Goal: Transaction & Acquisition: Purchase product/service

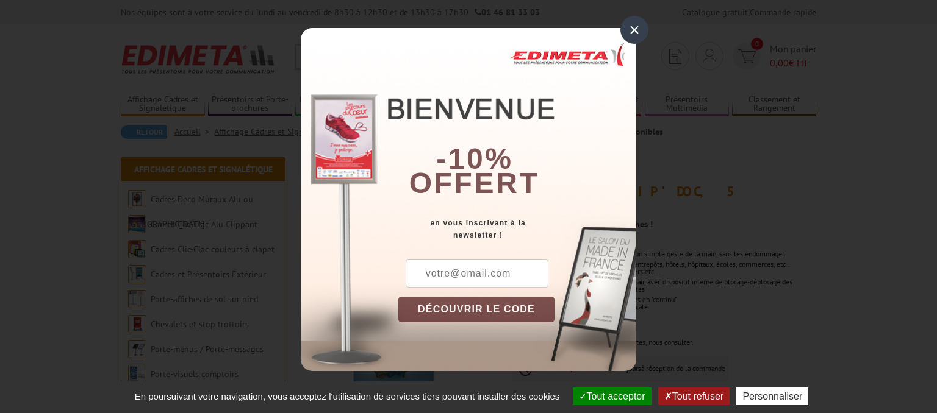
click at [635, 35] on div "×" at bounding box center [634, 30] width 28 height 28
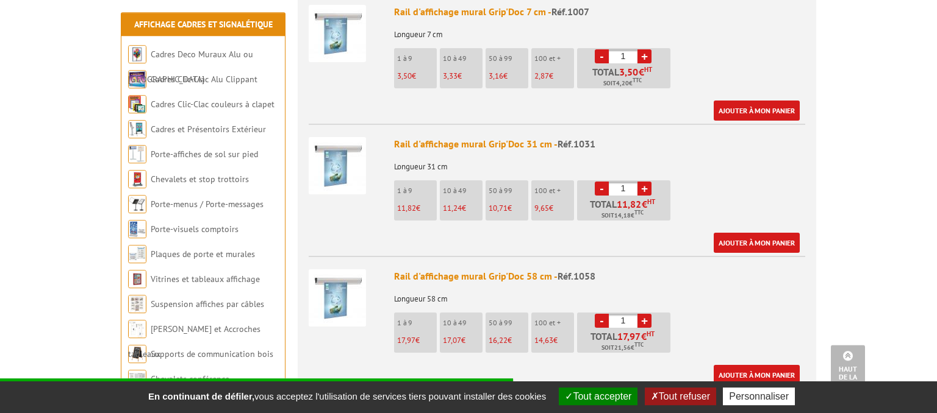
scroll to position [579, 0]
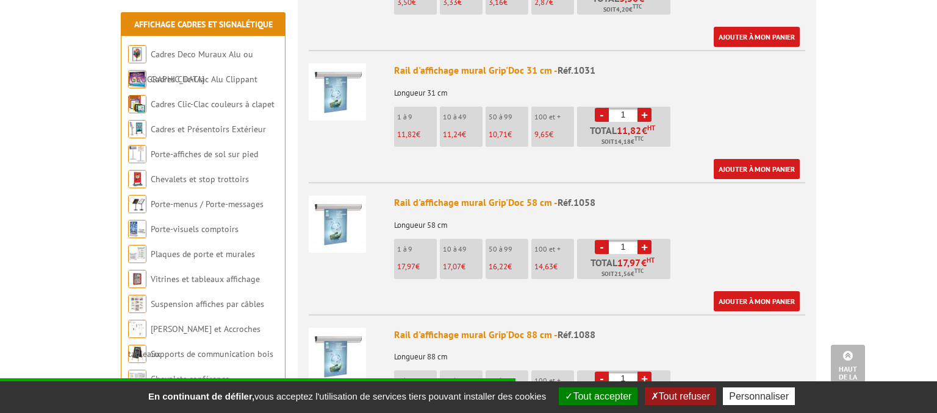
click at [646, 240] on link "+" at bounding box center [644, 247] width 14 height 14
type input "2"
click at [757, 291] on link "Ajouter à mon panier" at bounding box center [756, 301] width 86 height 20
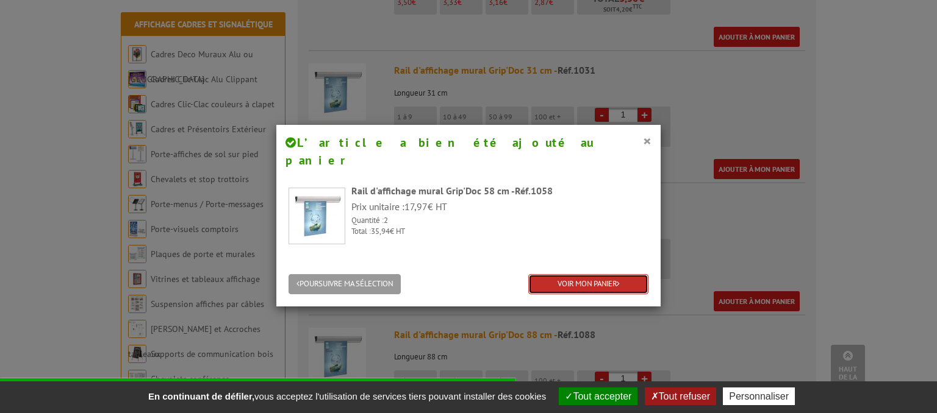
click at [568, 274] on link "VOIR MON PANIER" at bounding box center [588, 284] width 120 height 20
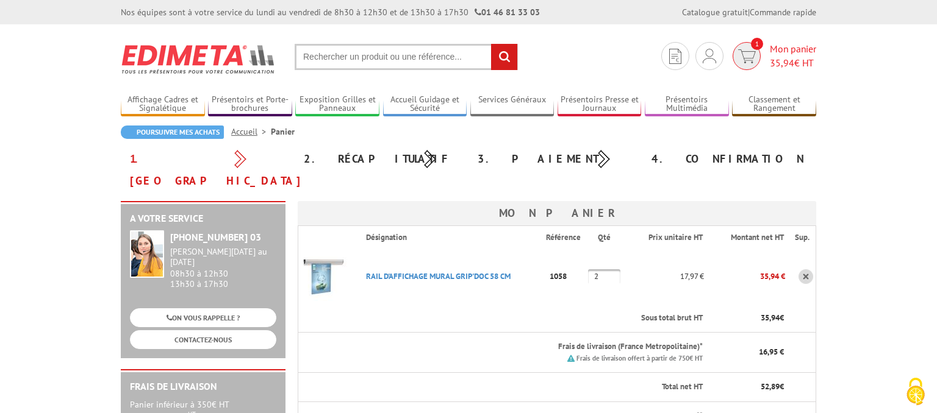
click at [752, 63] on img at bounding box center [747, 56] width 18 height 14
click at [804, 48] on span "Mon panier 35,94 € HT" at bounding box center [792, 56] width 46 height 28
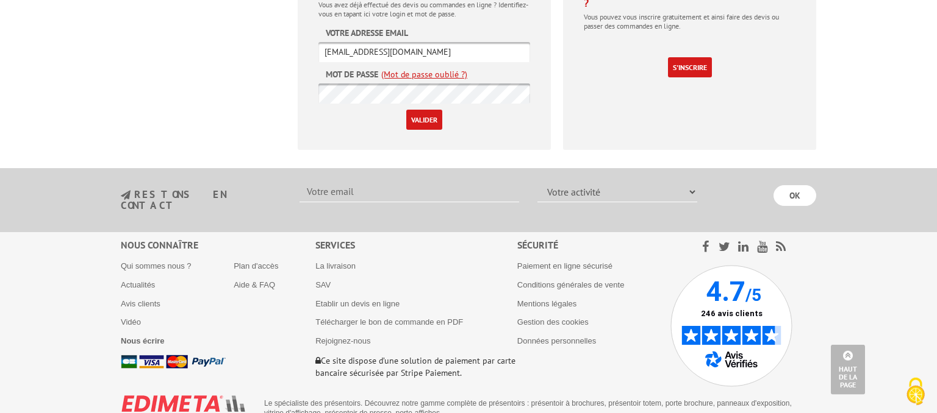
scroll to position [602, 0]
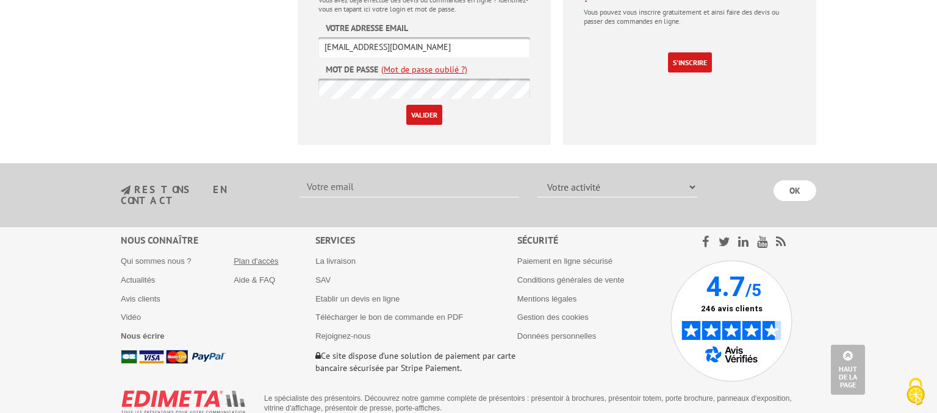
click at [248, 257] on link "Plan d'accès" at bounding box center [256, 261] width 45 height 9
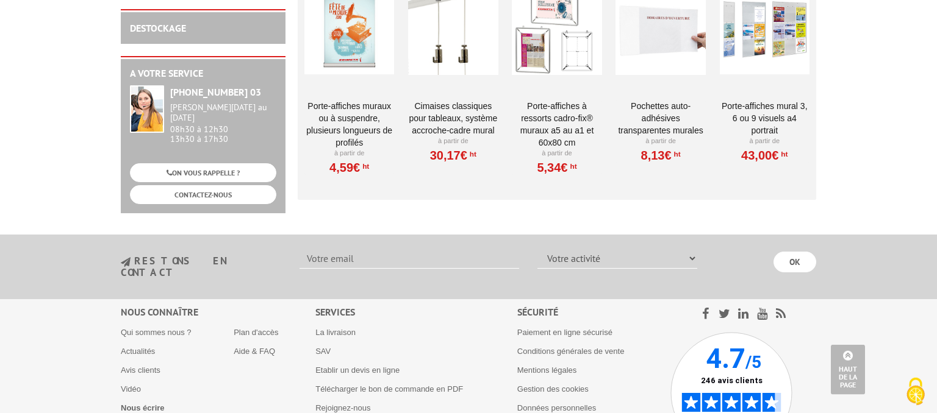
scroll to position [1480, 0]
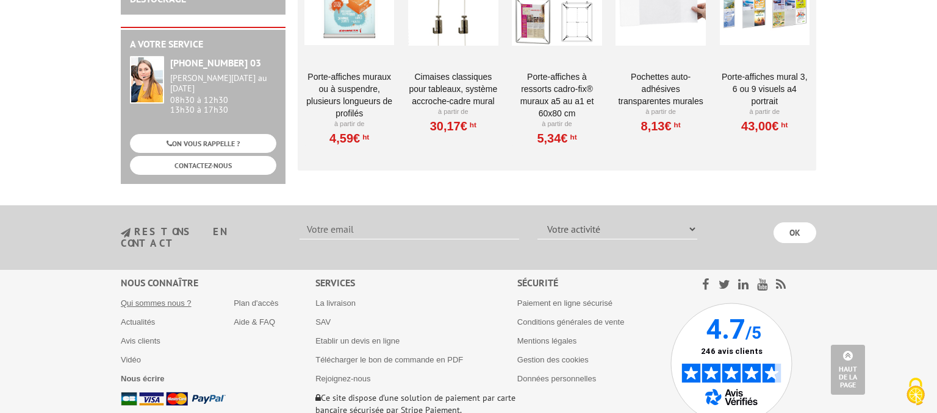
click at [157, 299] on link "Qui sommes nous ?" at bounding box center [156, 303] width 71 height 9
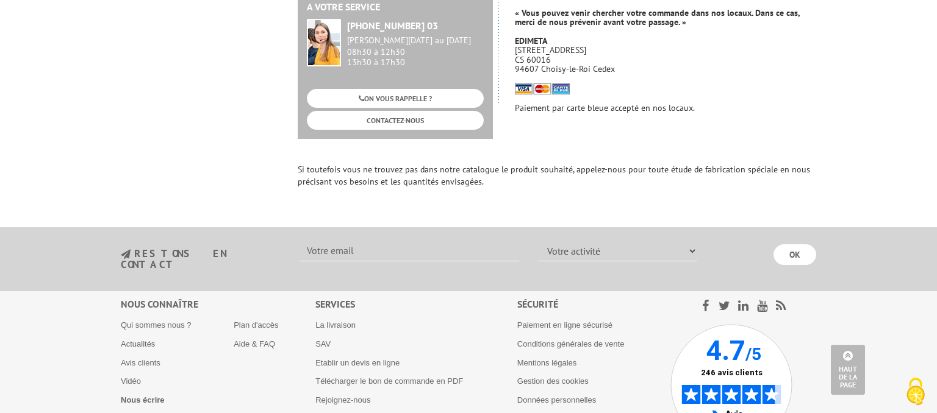
scroll to position [1011, 0]
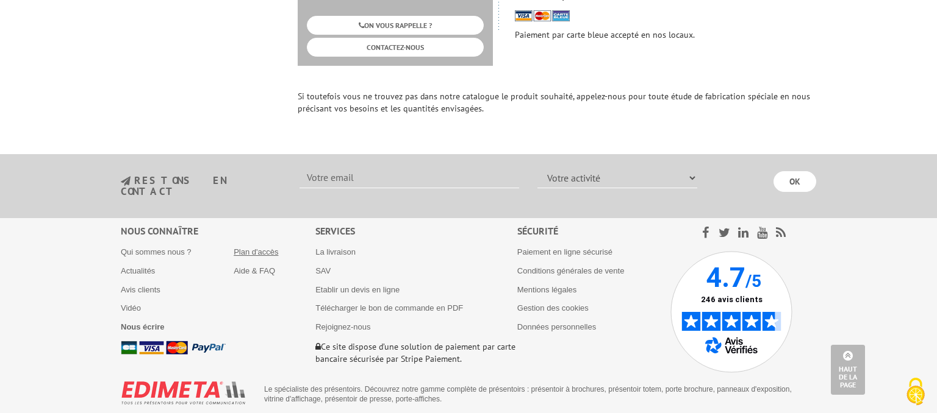
click at [254, 248] on link "Plan d'accès" at bounding box center [256, 252] width 45 height 9
